Goal: Transaction & Acquisition: Purchase product/service

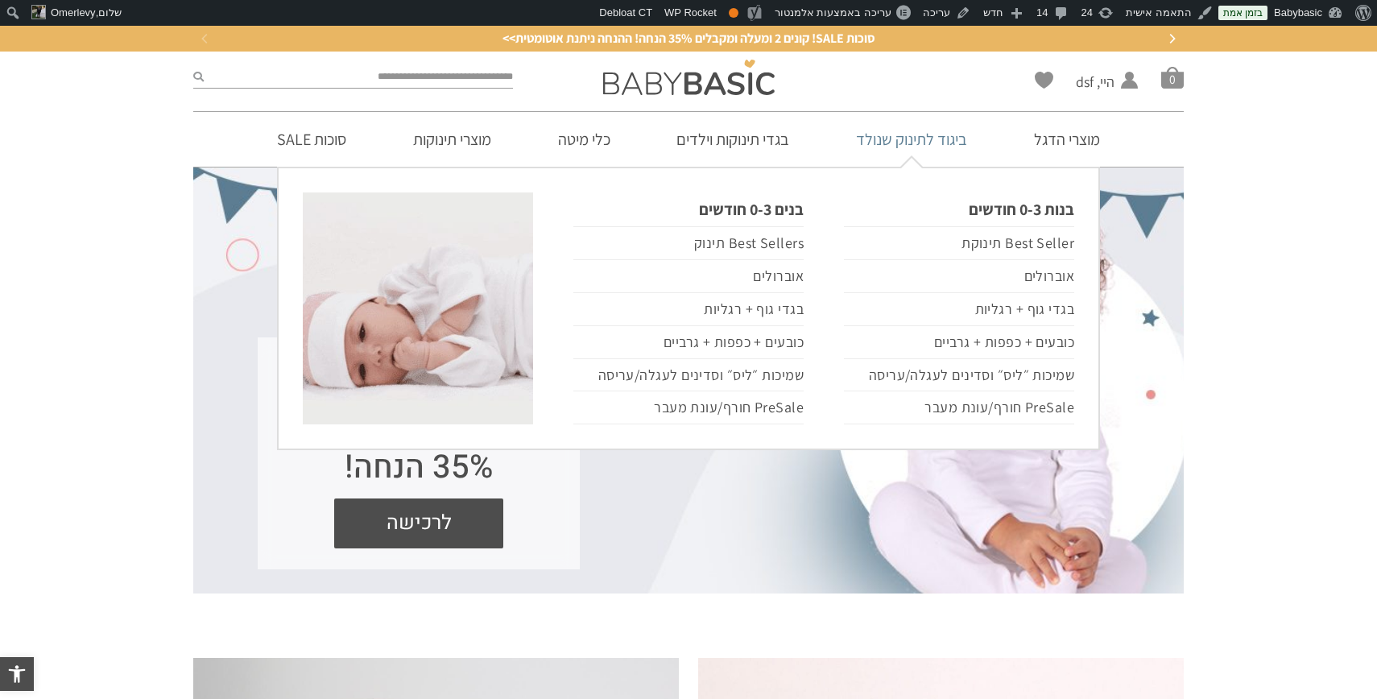
click at [920, 142] on link "ביגוד לתינוק שנולד" at bounding box center [911, 139] width 159 height 55
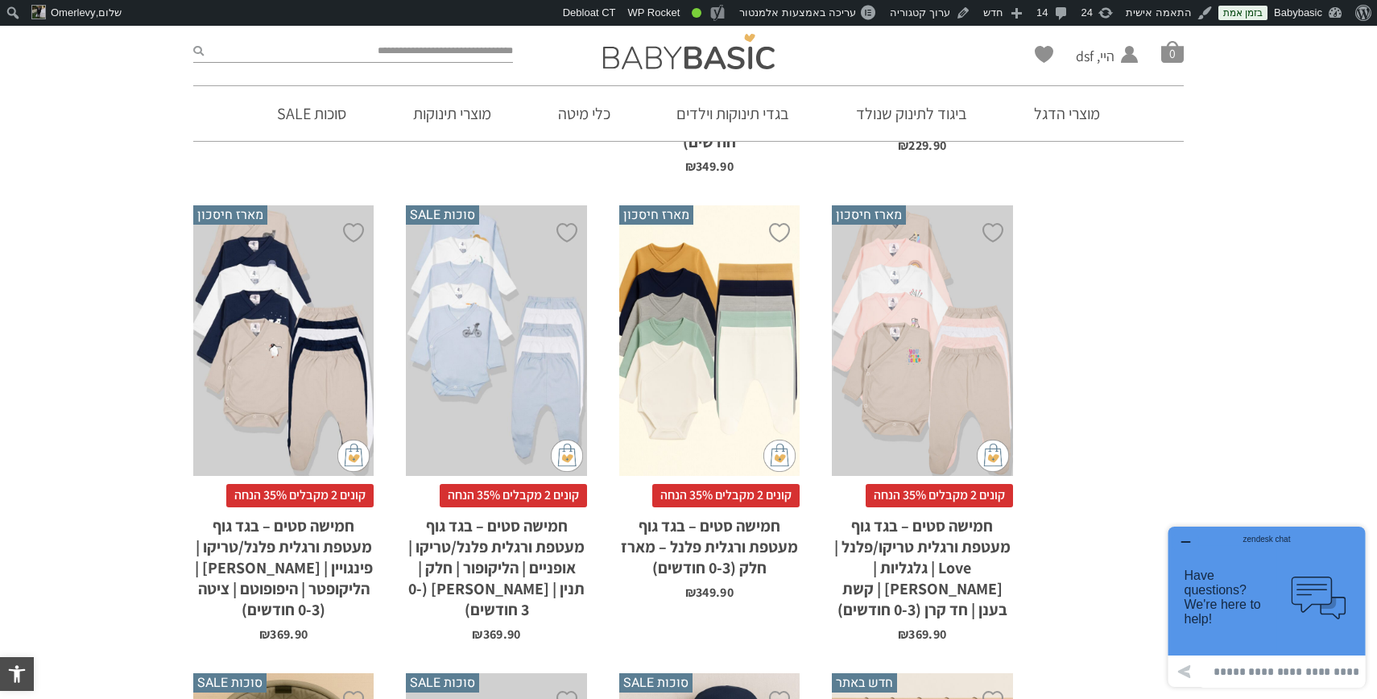
click at [1186, 540] on icon "button" at bounding box center [1185, 542] width 13 height 13
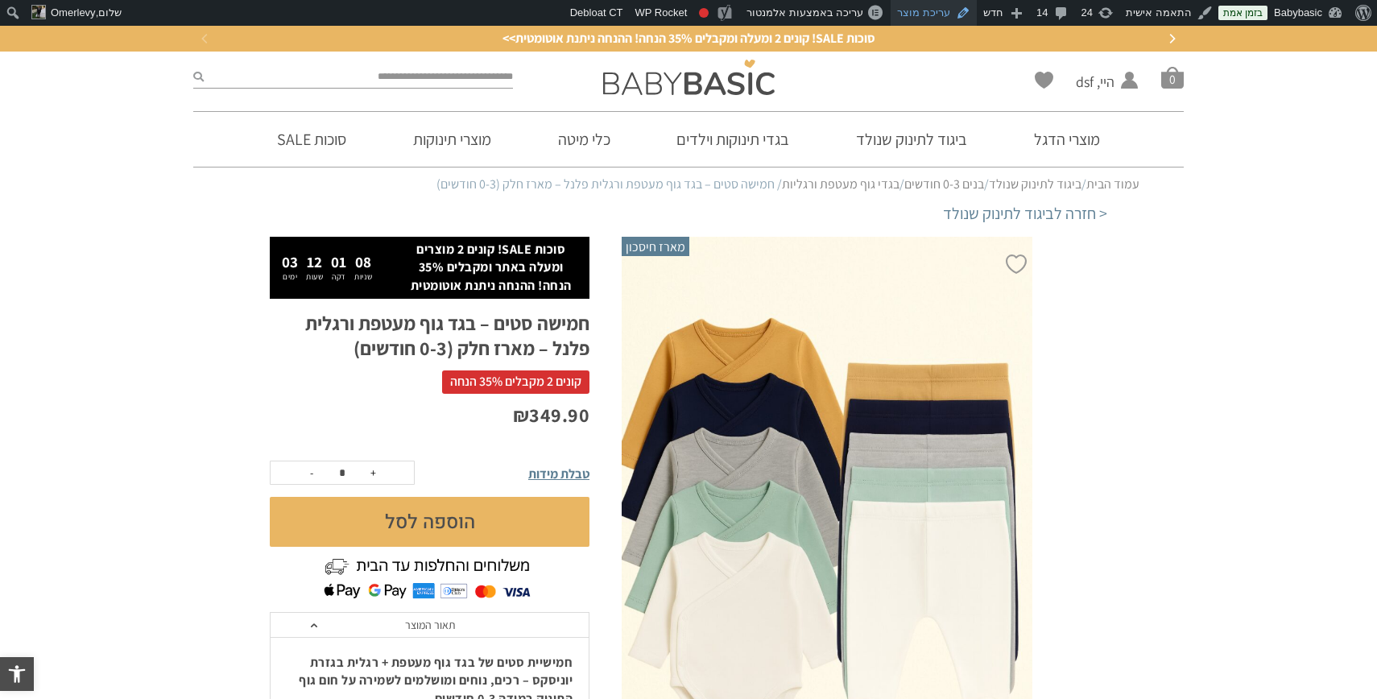
click at [928, 14] on link "עריכת מוצר" at bounding box center [934, 13] width 86 height 26
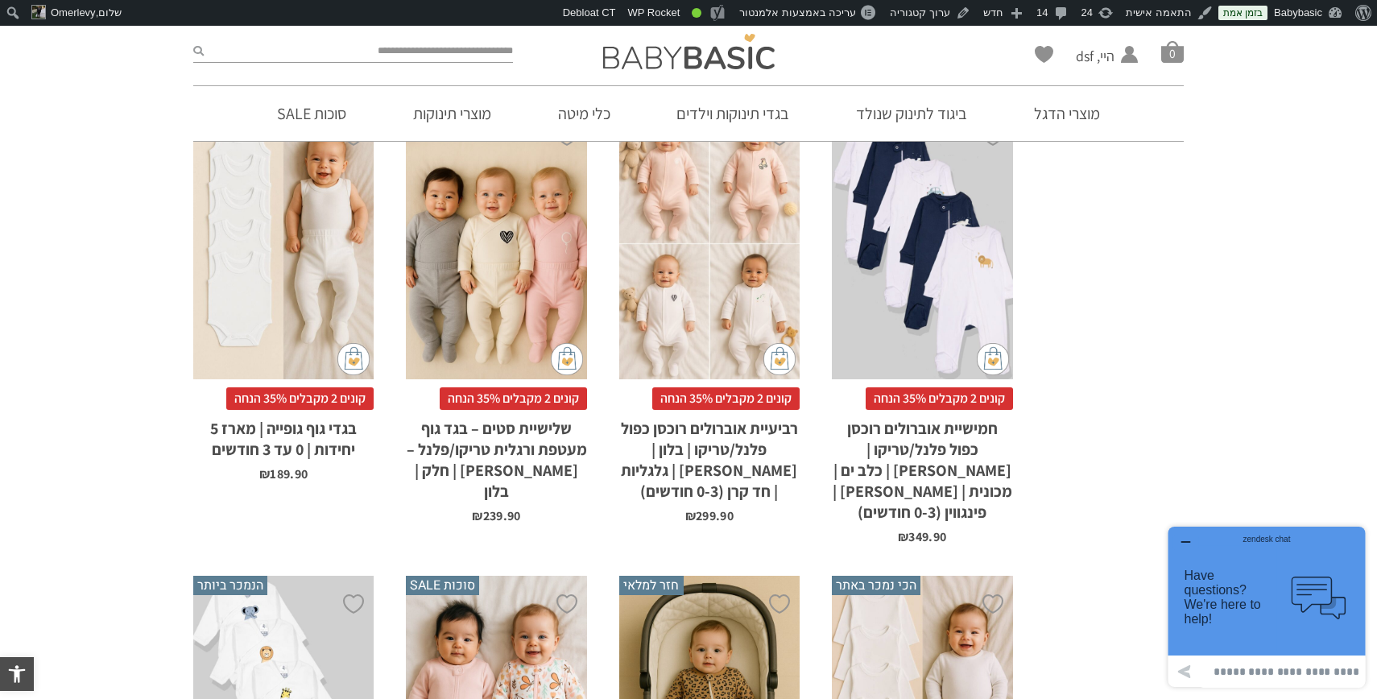
scroll to position [793, 0]
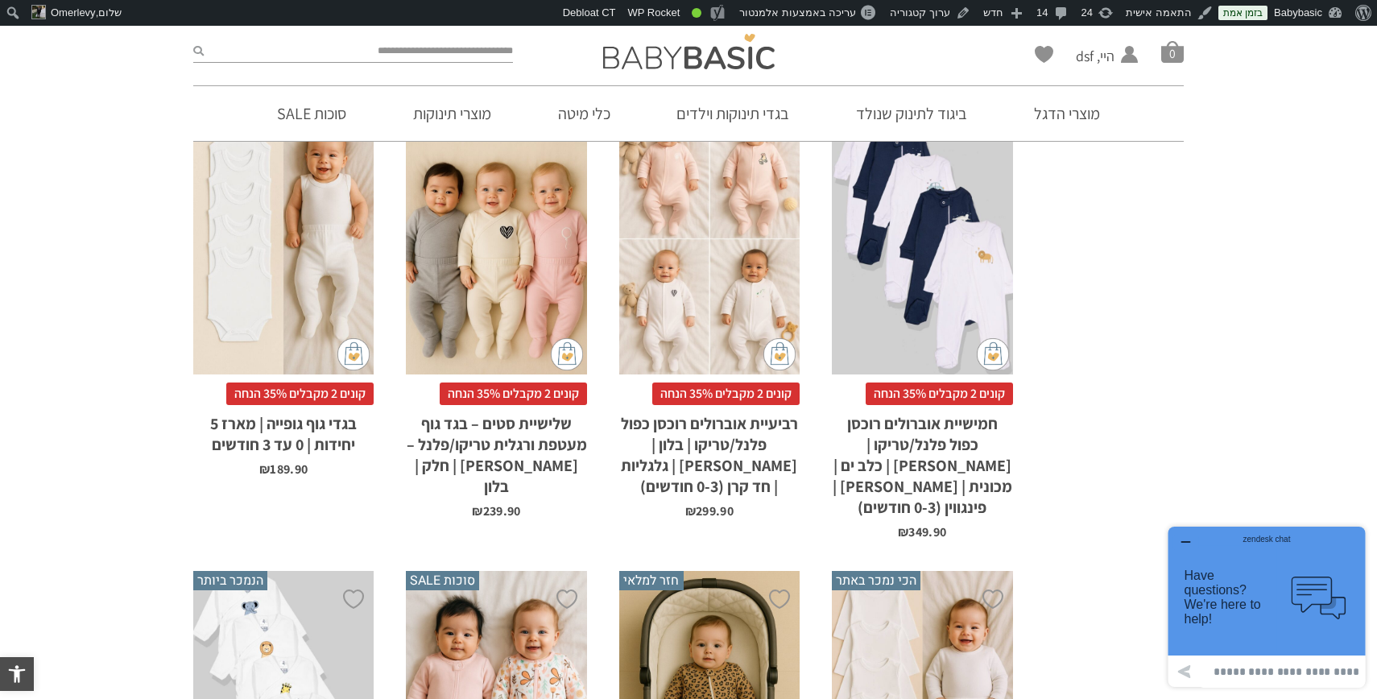
click at [1190, 539] on div "zendesk chat" at bounding box center [1267, 537] width 158 height 16
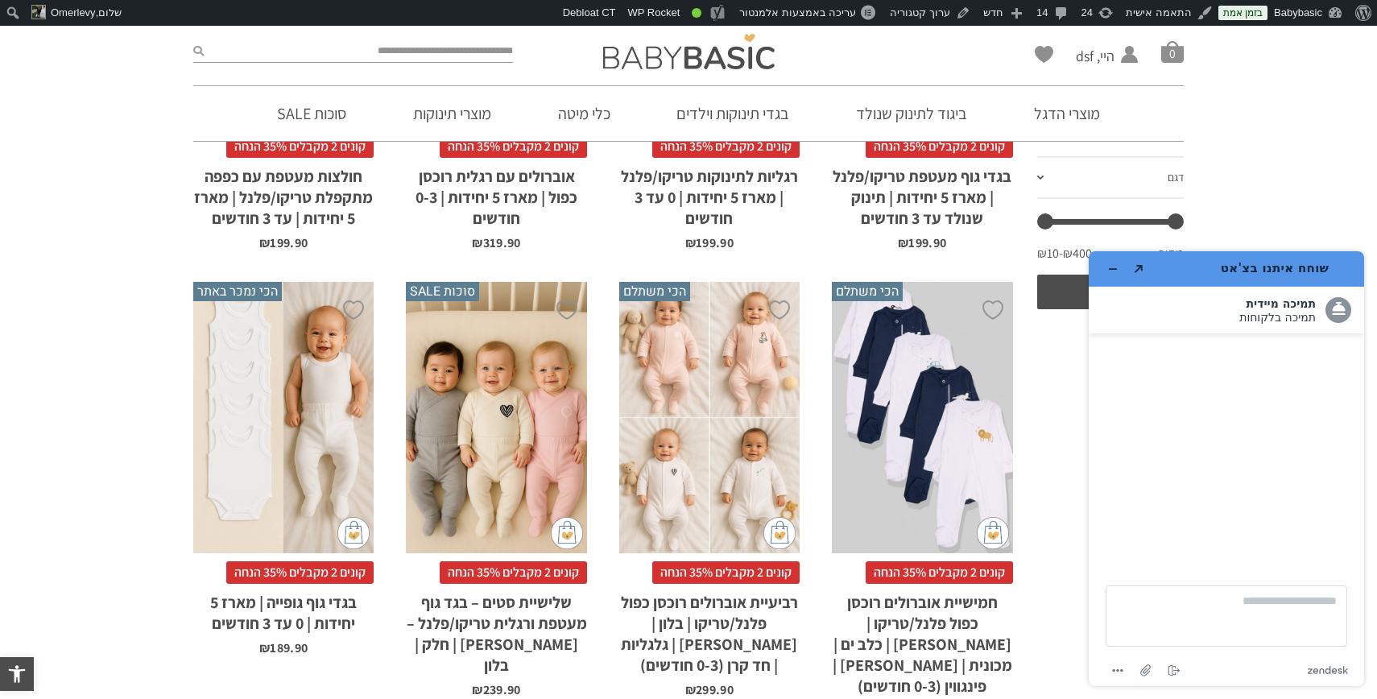
scroll to position [627, 0]
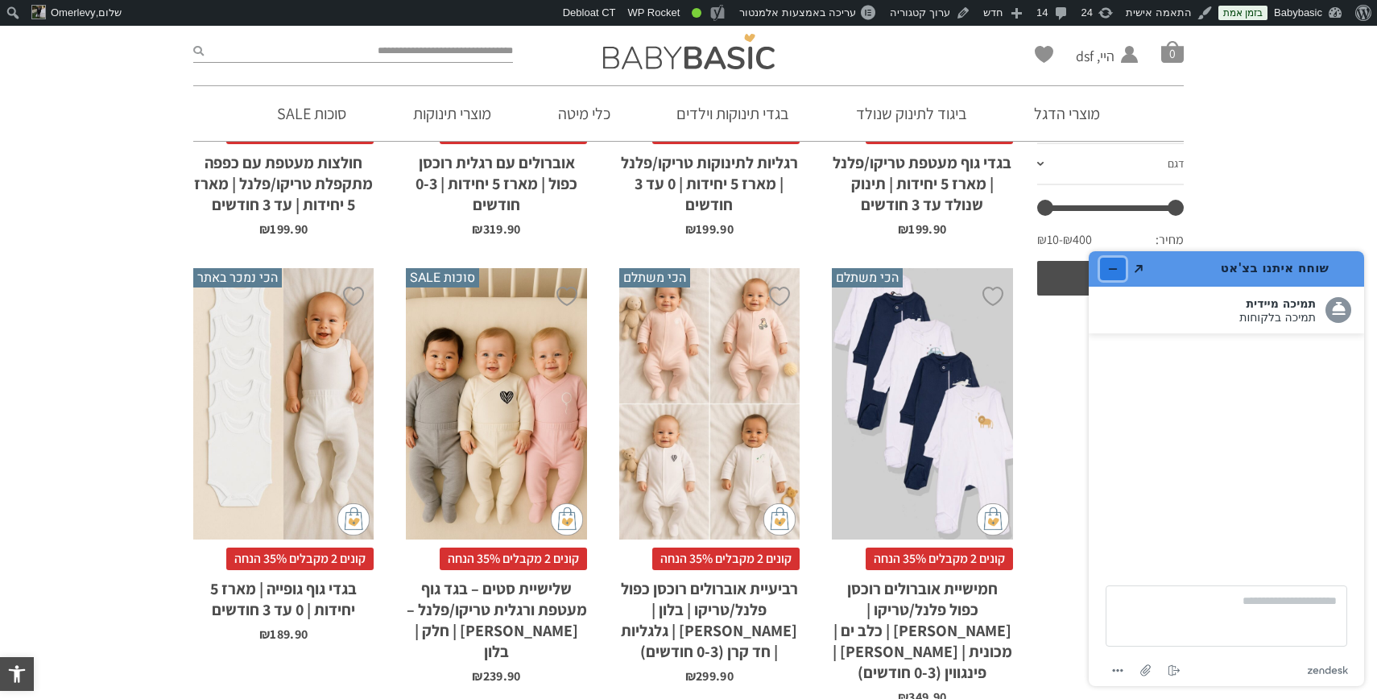
click at [1107, 268] on icon "מזער את היישומון" at bounding box center [1112, 268] width 11 height 11
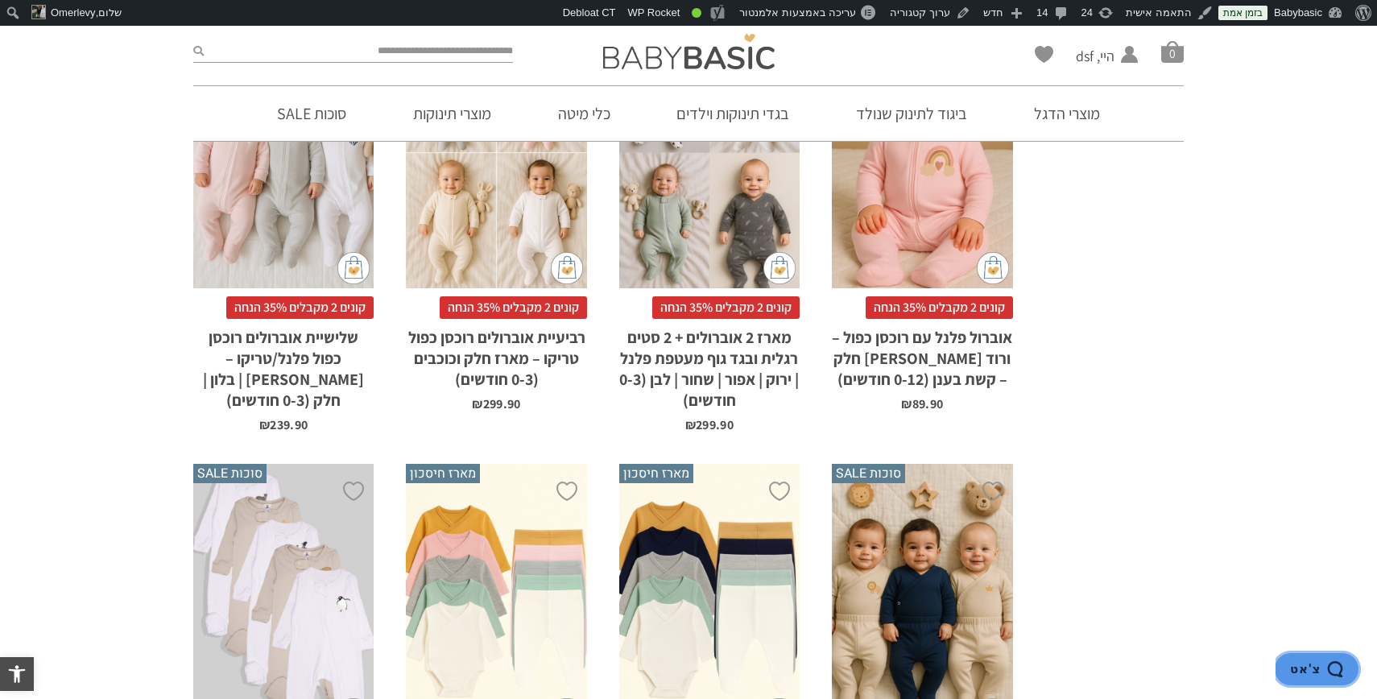
scroll to position [2154, 0]
